Goal: Task Accomplishment & Management: Manage account settings

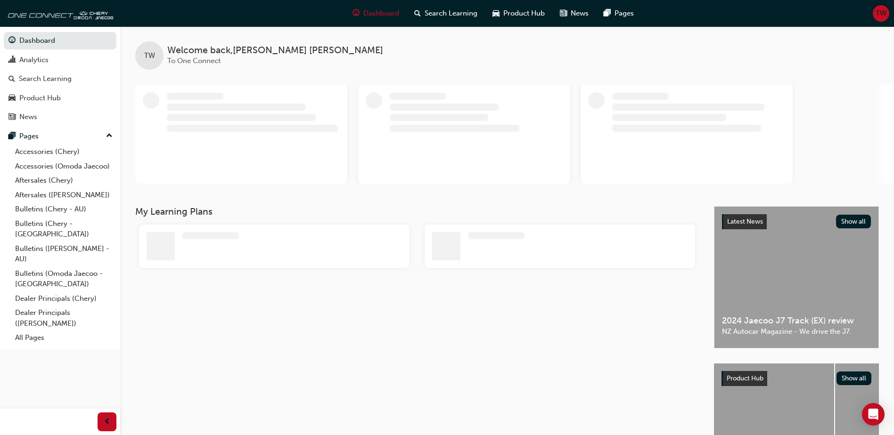
click at [882, 14] on span "TW" at bounding box center [880, 13] width 11 height 11
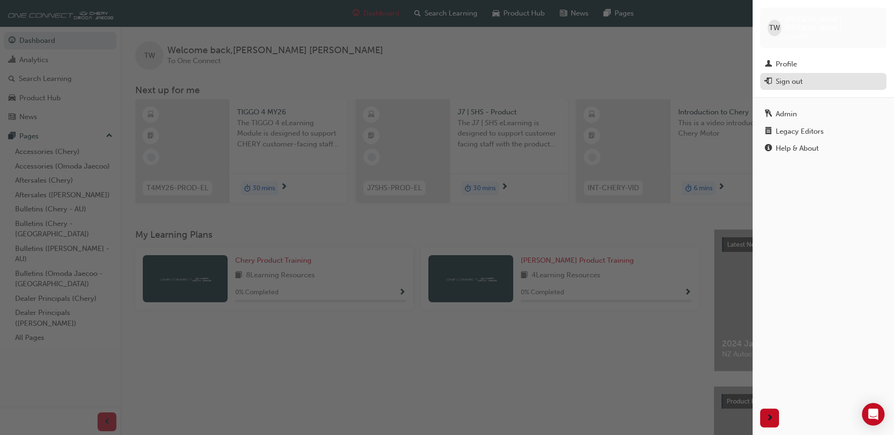
click at [790, 76] on div "Sign out" at bounding box center [789, 81] width 27 height 11
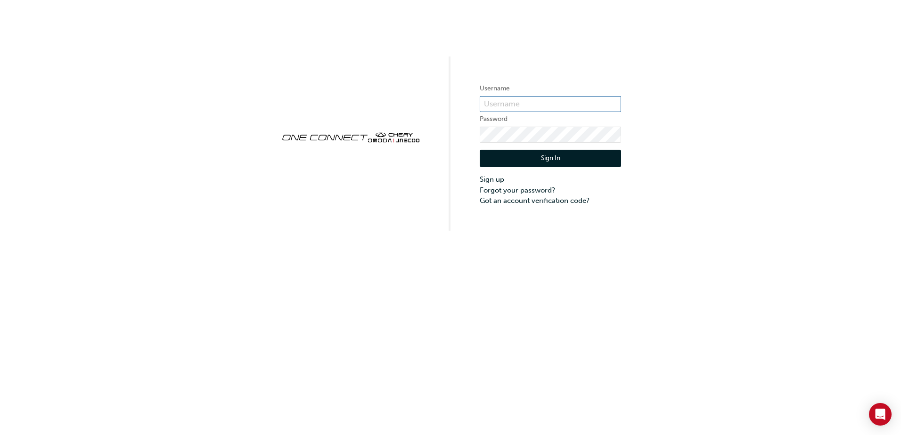
type input "cma0042"
click at [519, 160] on button "Sign In" at bounding box center [550, 159] width 141 height 18
